Goal: Information Seeking & Learning: Learn about a topic

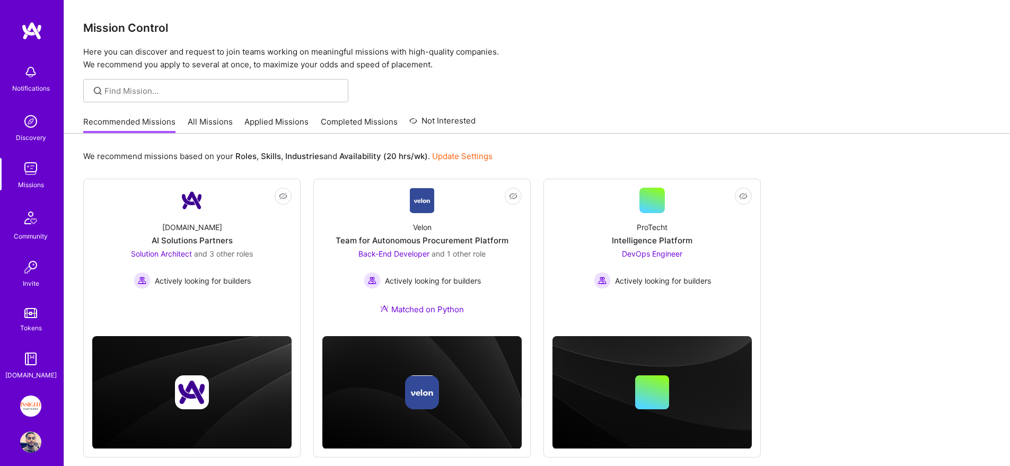
click at [217, 122] on link "All Missions" at bounding box center [210, 124] width 45 height 17
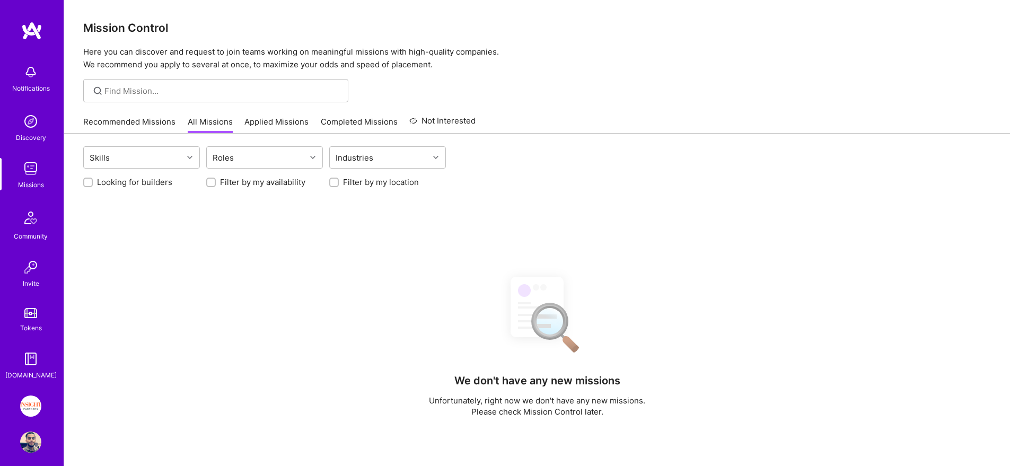
click at [270, 123] on link "Applied Missions" at bounding box center [276, 124] width 64 height 17
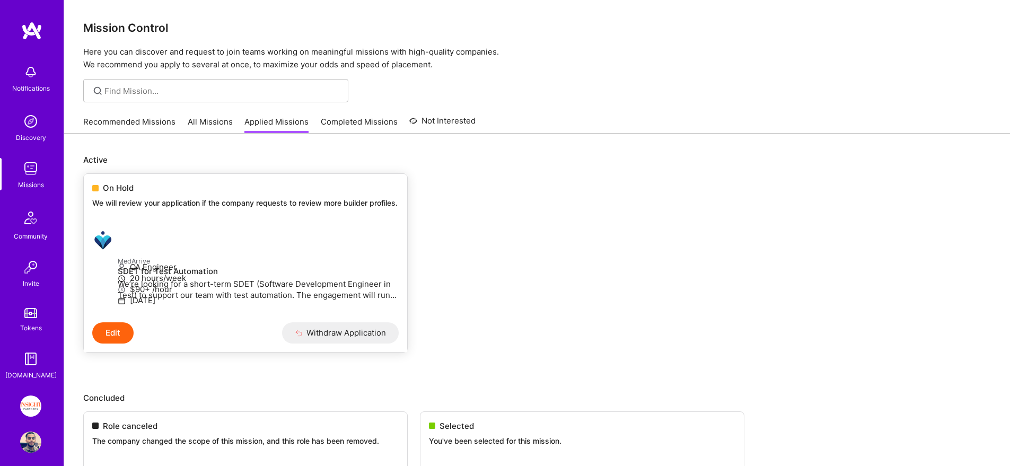
click at [207, 195] on div "On Hold We will review your application if the company requests to review more …" at bounding box center [245, 197] width 323 height 47
click at [143, 130] on link "Recommended Missions" at bounding box center [129, 124] width 92 height 17
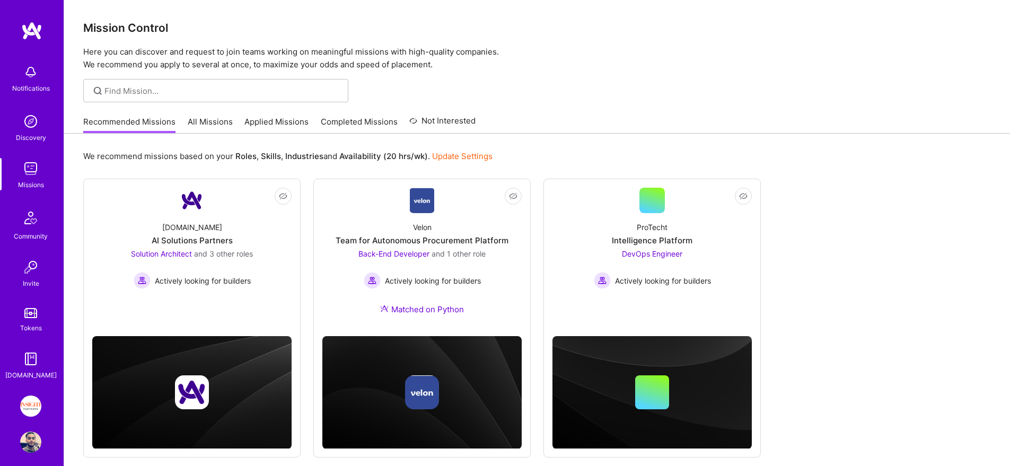
click at [214, 121] on link "All Missions" at bounding box center [210, 124] width 45 height 17
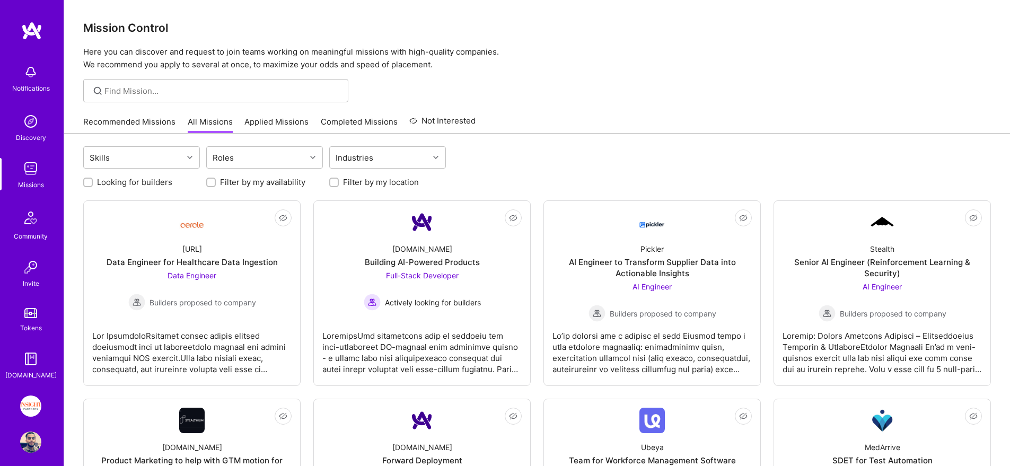
click at [254, 119] on link "Applied Missions" at bounding box center [276, 124] width 64 height 17
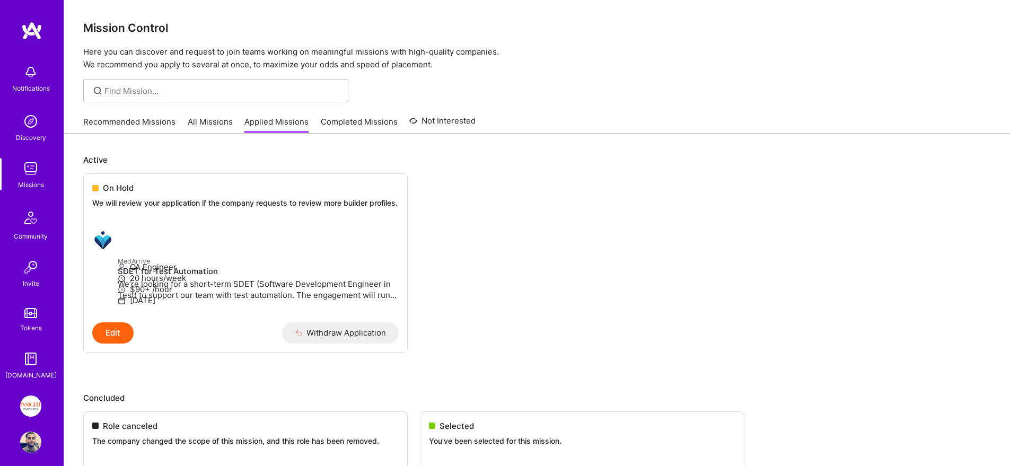
click at [134, 114] on div "Recommended Missions All Missions Applied Missions Completed Missions Not Inter…" at bounding box center [279, 121] width 392 height 23
click at [130, 119] on link "Recommended Missions" at bounding box center [129, 124] width 92 height 17
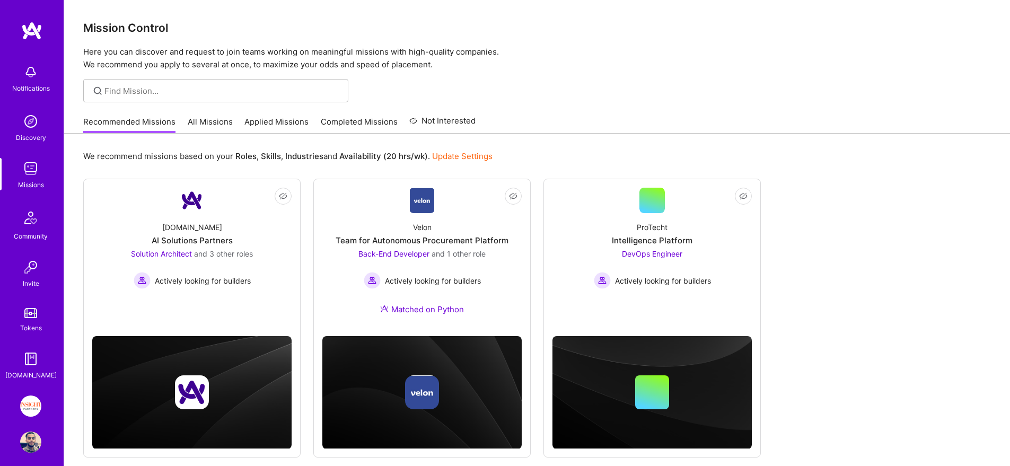
click at [263, 120] on link "Applied Missions" at bounding box center [276, 124] width 64 height 17
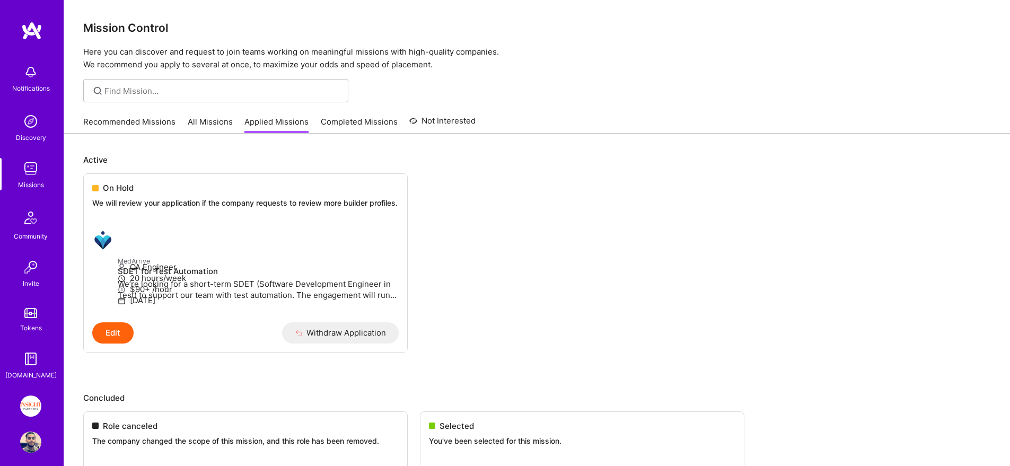
click at [365, 118] on link "Completed Missions" at bounding box center [359, 124] width 77 height 17
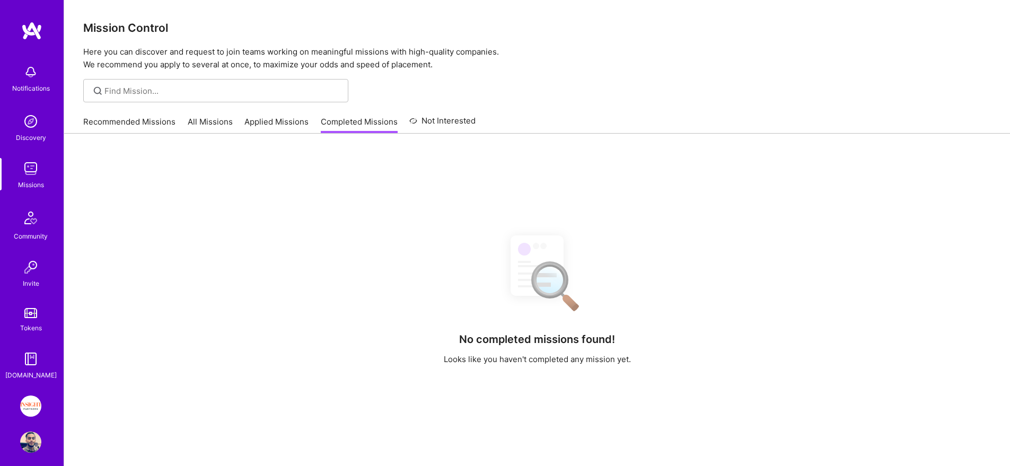
click at [291, 119] on link "Applied Missions" at bounding box center [276, 124] width 64 height 17
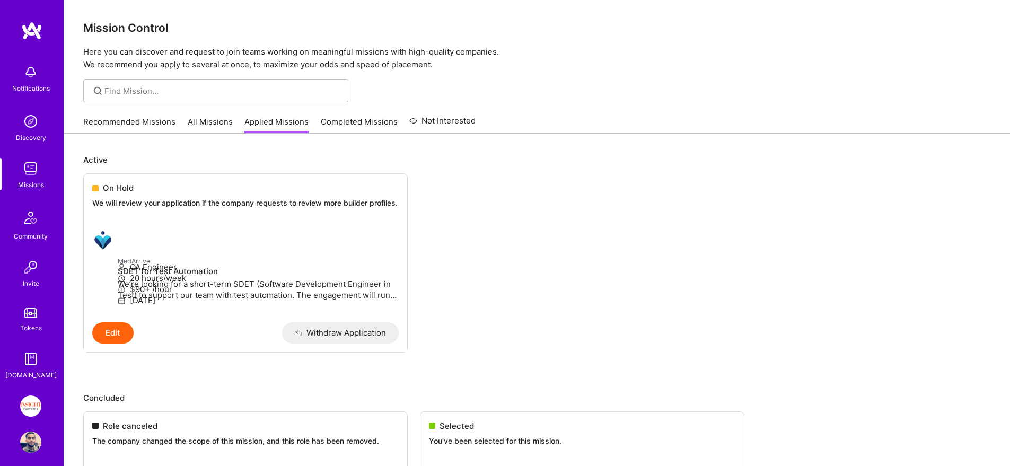
click at [185, 118] on div "Recommended Missions All Missions Applied Missions Completed Missions Not Inter…" at bounding box center [279, 121] width 392 height 23
click at [209, 125] on link "All Missions" at bounding box center [210, 124] width 45 height 17
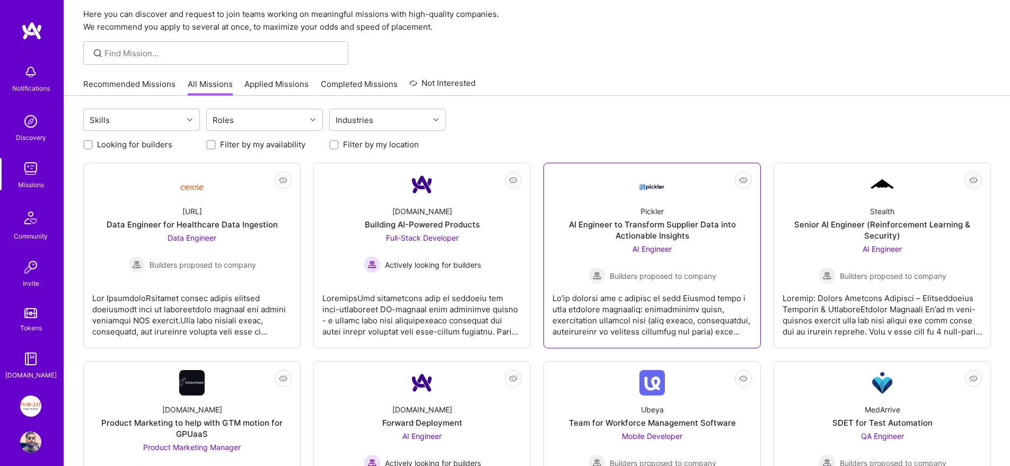
scroll to position [205, 0]
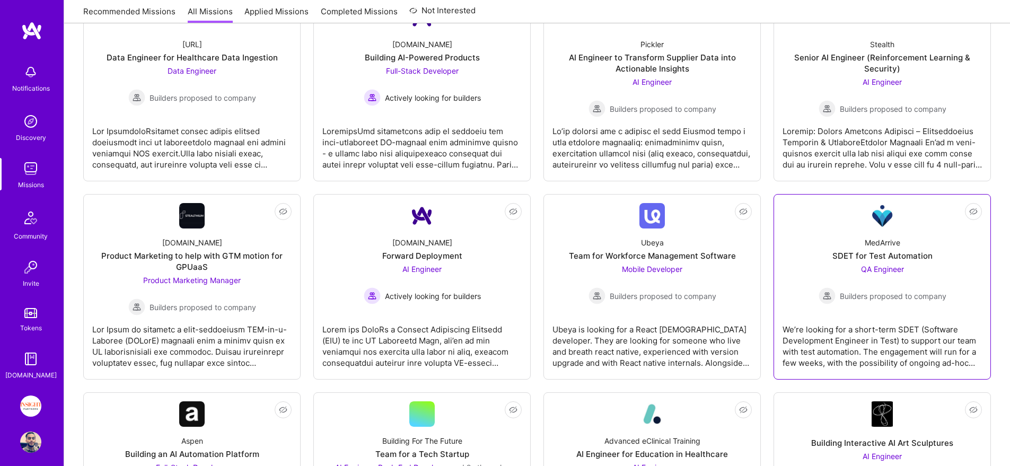
click at [822, 231] on div "MedArrive SDET for Test Automation QA Engineer Builders proposed to company" at bounding box center [881, 266] width 199 height 76
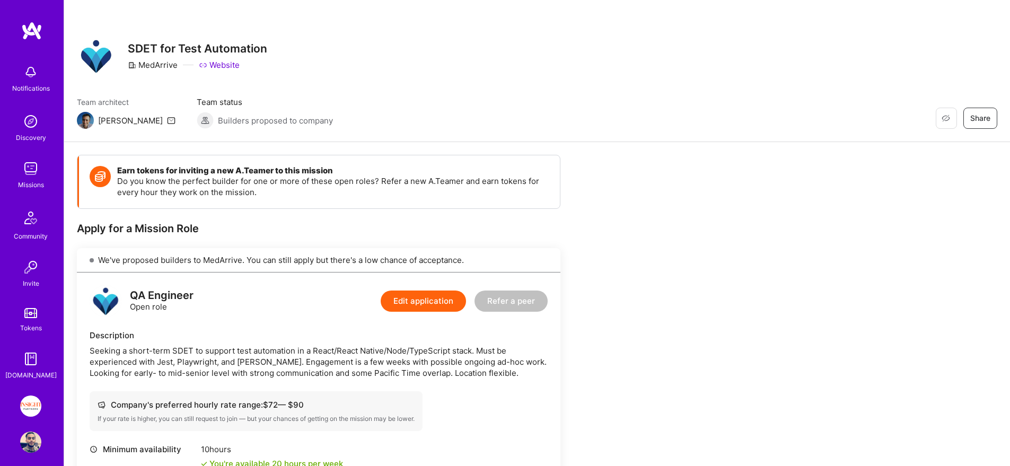
click at [20, 165] on img at bounding box center [30, 168] width 21 height 21
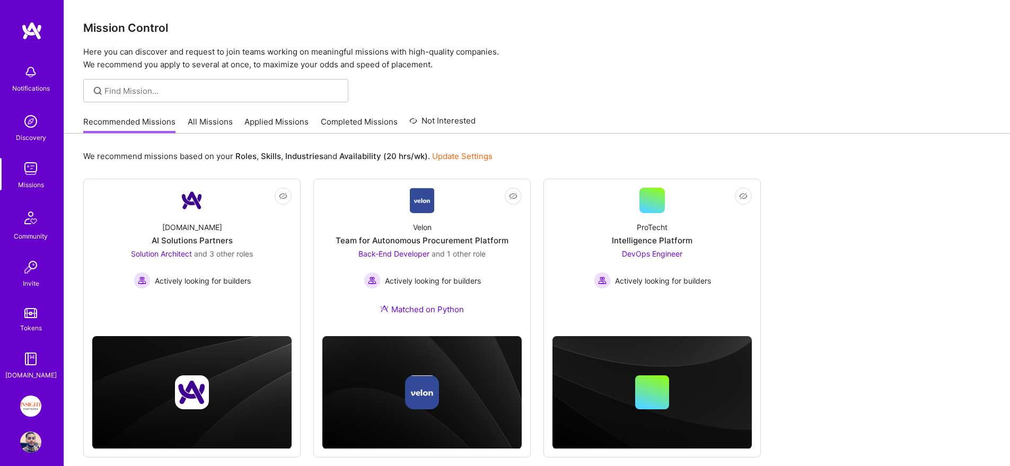
click at [231, 121] on div "Recommended Missions All Missions Applied Missions Completed Missions Not Inter…" at bounding box center [279, 121] width 392 height 23
click at [218, 127] on link "All Missions" at bounding box center [210, 124] width 45 height 17
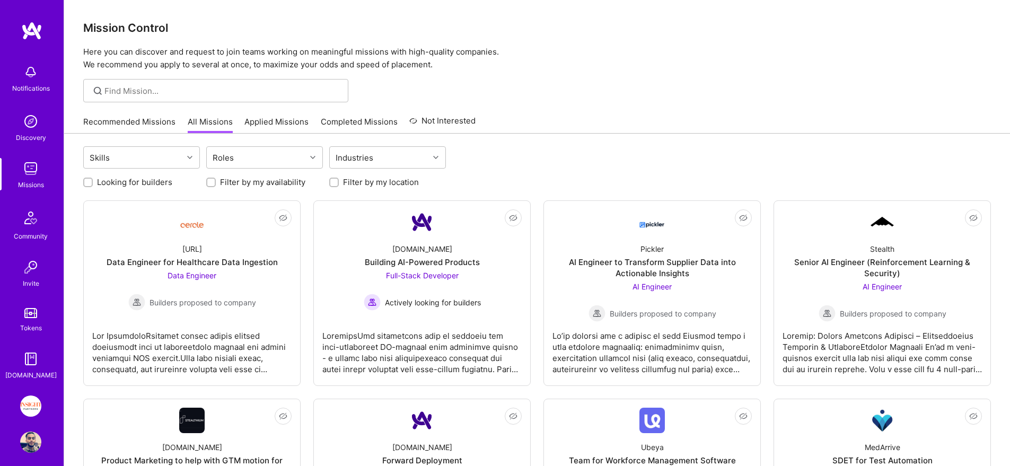
click at [332, 121] on link "Completed Missions" at bounding box center [359, 124] width 77 height 17
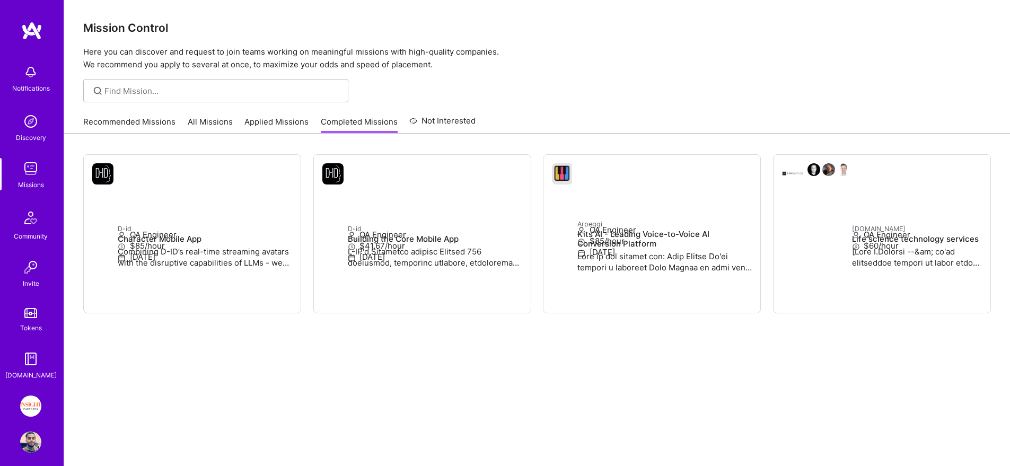
click at [244, 121] on link "Applied Missions" at bounding box center [276, 124] width 64 height 17
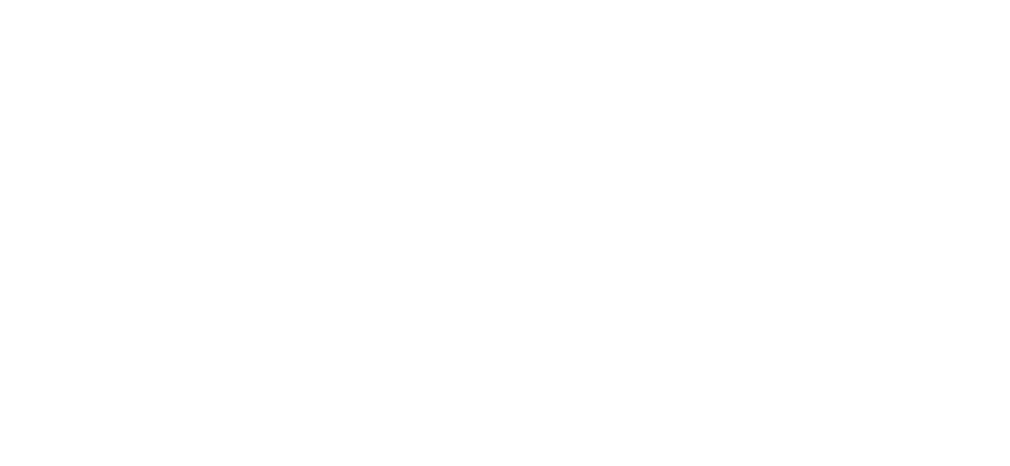
click at [0, 0] on span "On Hold" at bounding box center [0, 0] width 0 height 0
click at [0, 0] on div "On Hold" at bounding box center [0, 0] width 0 height 0
click at [0, 0] on link "Recommended Missions" at bounding box center [0, 0] width 0 height 0
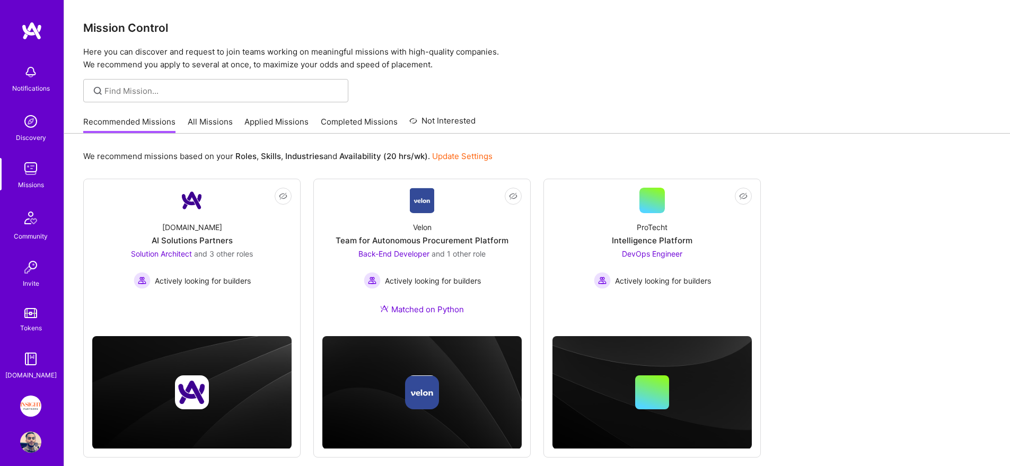
click at [218, 117] on link "All Missions" at bounding box center [210, 124] width 45 height 17
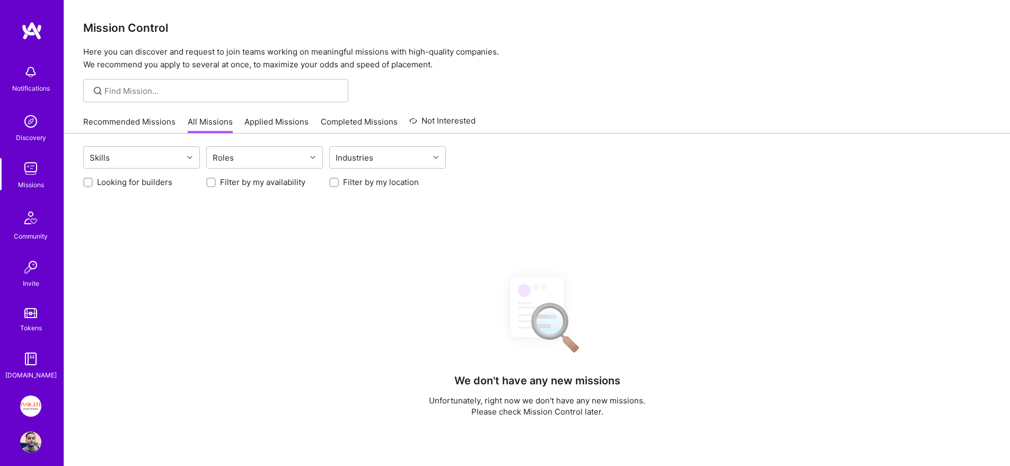
click at [253, 121] on link "Applied Missions" at bounding box center [276, 124] width 64 height 17
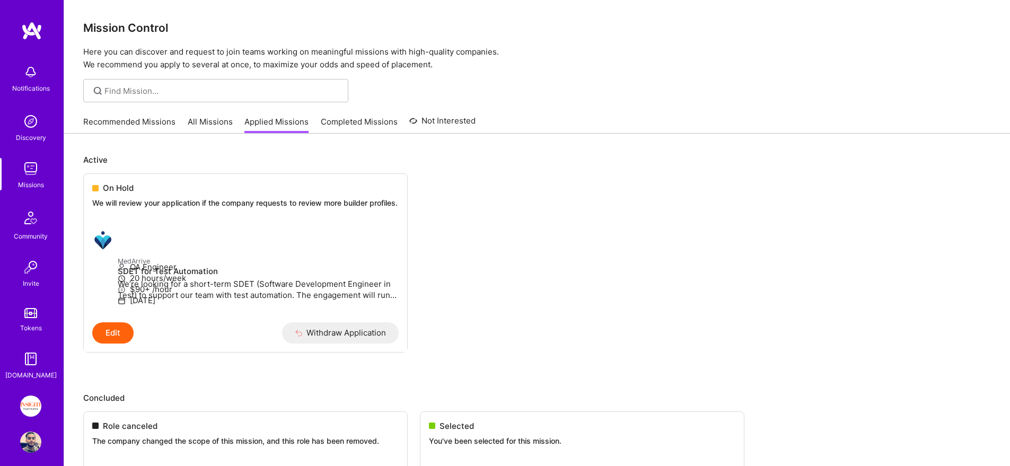
click at [224, 125] on link "All Missions" at bounding box center [210, 124] width 45 height 17
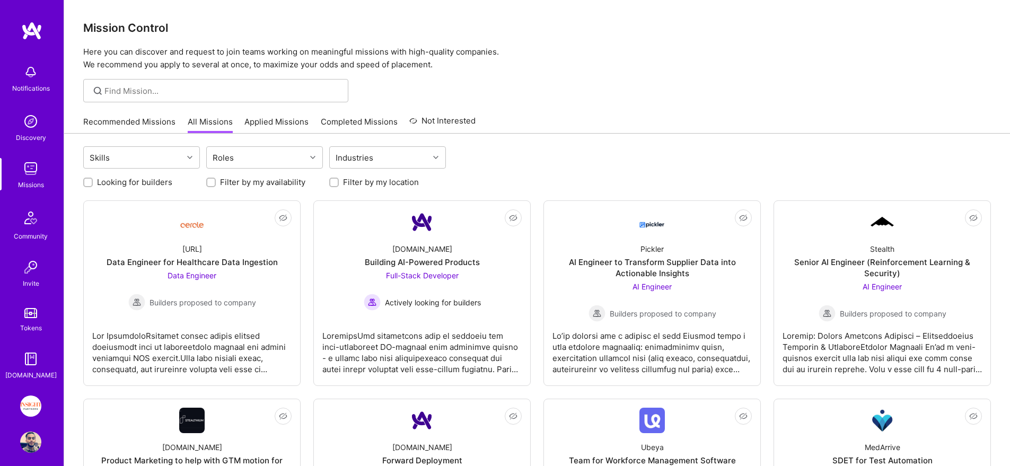
click at [253, 117] on link "Applied Missions" at bounding box center [276, 124] width 64 height 17
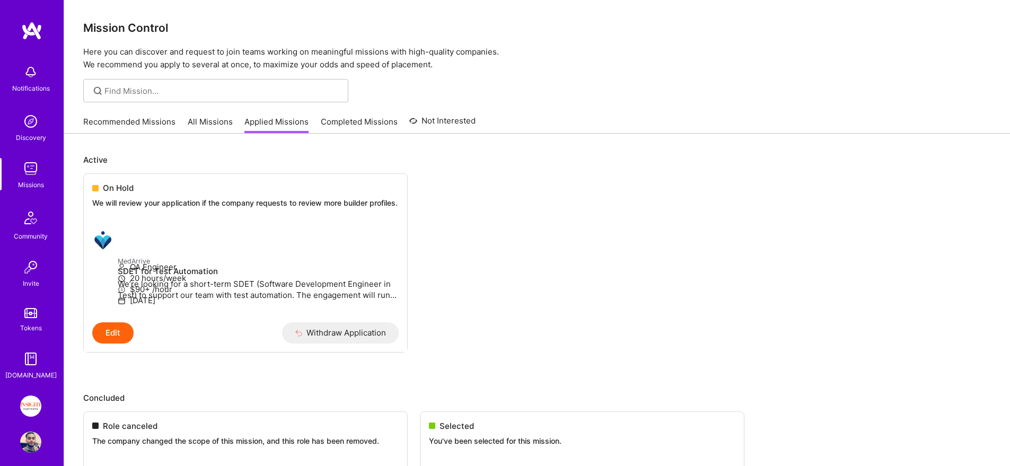
click at [36, 155] on div "Notifications Discovery Missions Community Invite Tokens [DOMAIN_NAME]" at bounding box center [32, 219] width 64 height 321
click at [31, 162] on img at bounding box center [30, 168] width 21 height 21
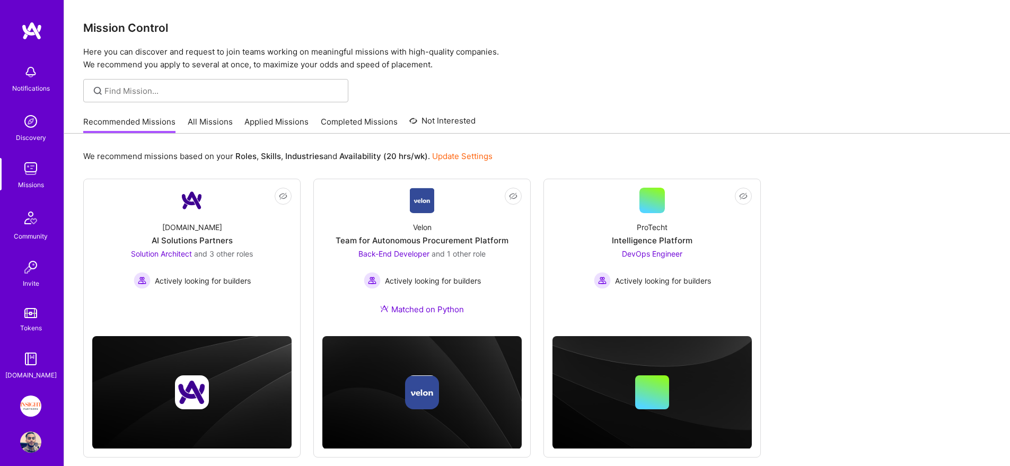
click at [321, 118] on link "Completed Missions" at bounding box center [359, 124] width 77 height 17
